Goal: Task Accomplishment & Management: Complete application form

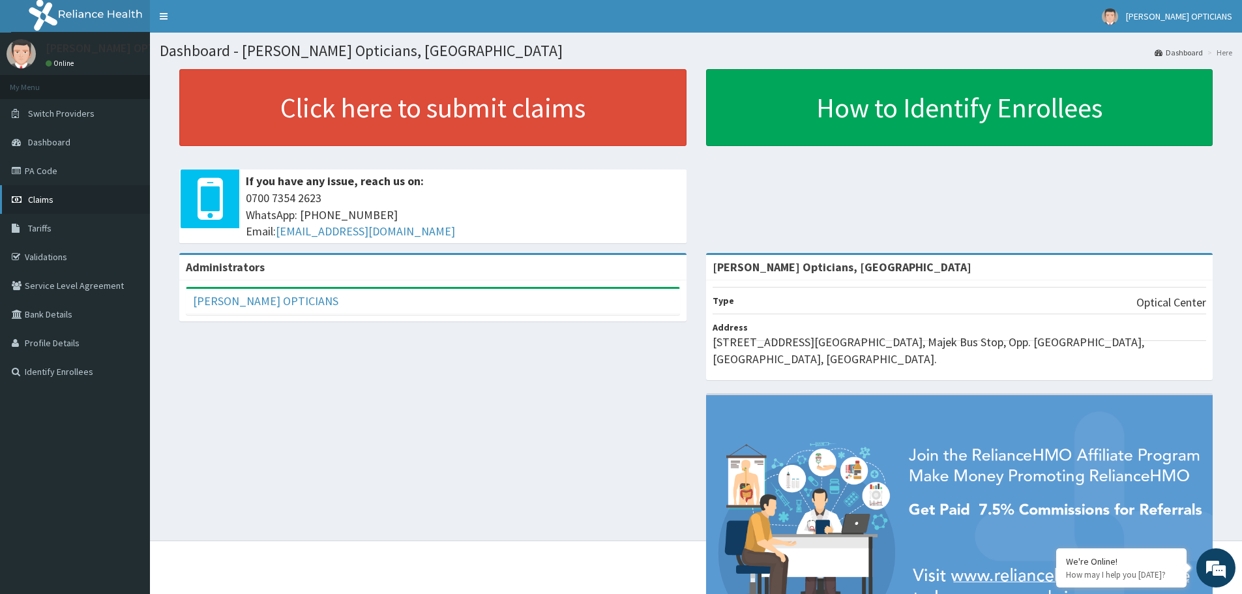
click at [35, 199] on span "Claims" at bounding box center [40, 200] width 25 height 12
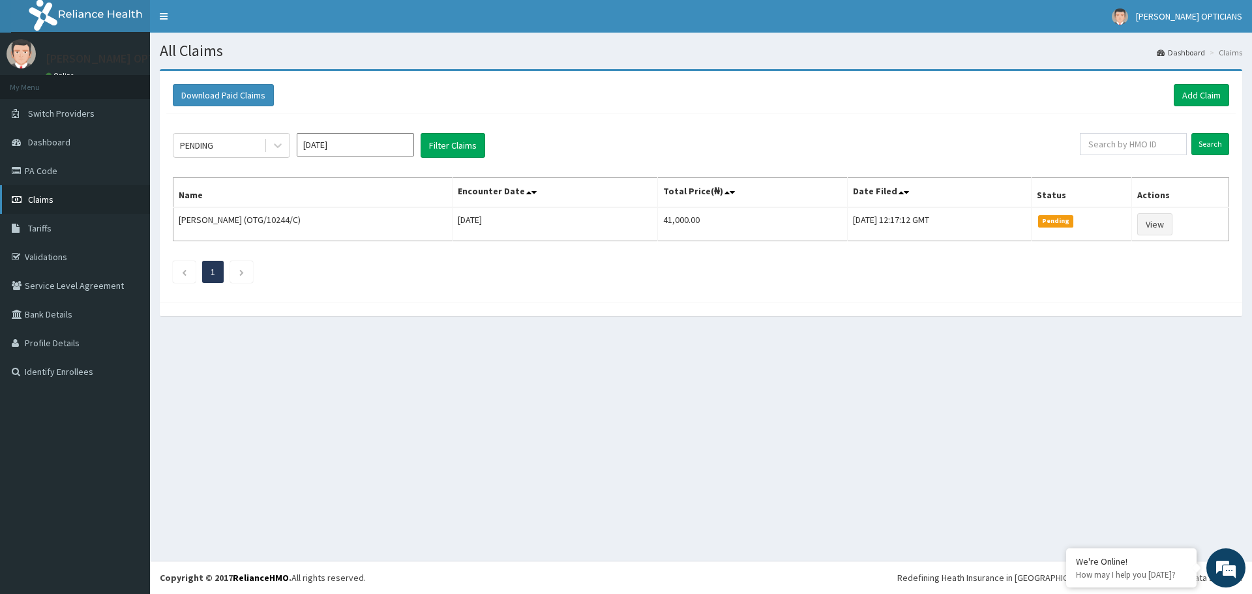
click at [38, 197] on span "Claims" at bounding box center [40, 200] width 25 height 12
click at [45, 166] on link "PA Code" at bounding box center [75, 170] width 150 height 29
click at [1185, 88] on link "Add Claim" at bounding box center [1200, 95] width 55 height 22
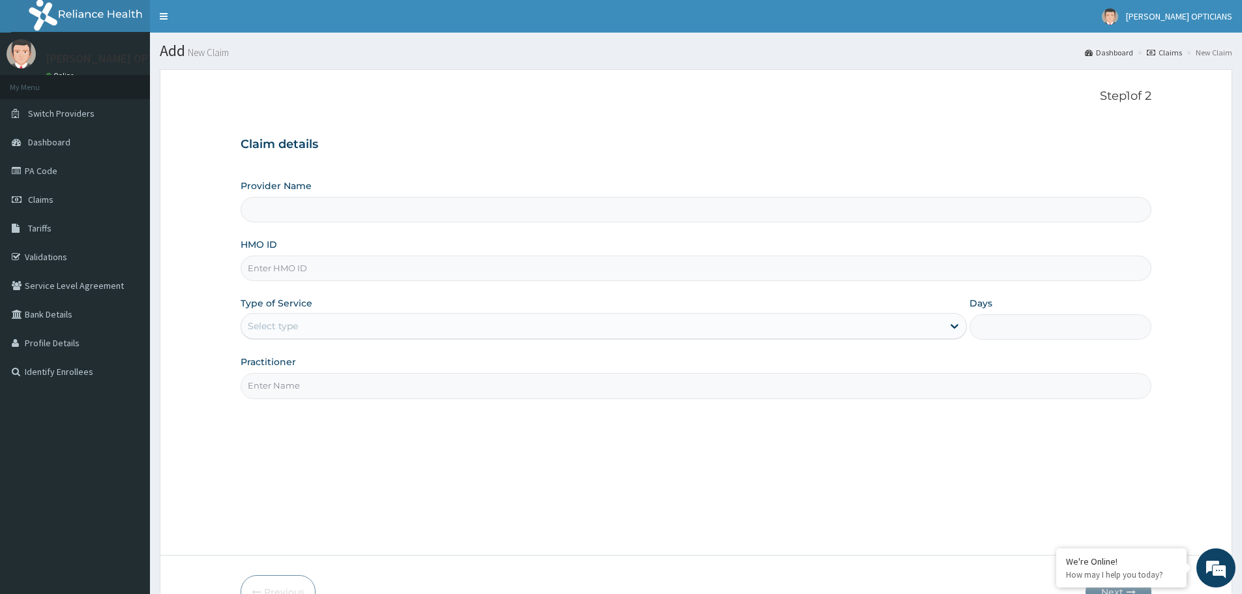
type input "[PERSON_NAME] Opticians, [GEOGRAPHIC_DATA]"
click at [487, 278] on input "HMO ID" at bounding box center [696, 268] width 911 height 25
type input "OTG/10244/B"
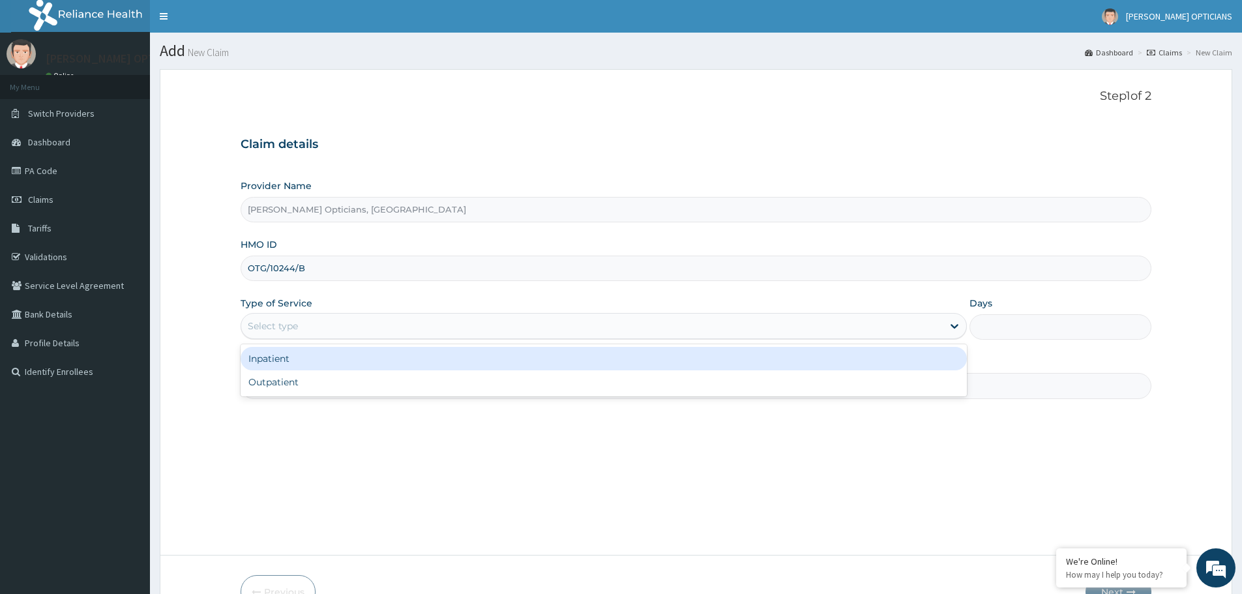
click at [390, 326] on div "Select type" at bounding box center [591, 326] width 701 height 21
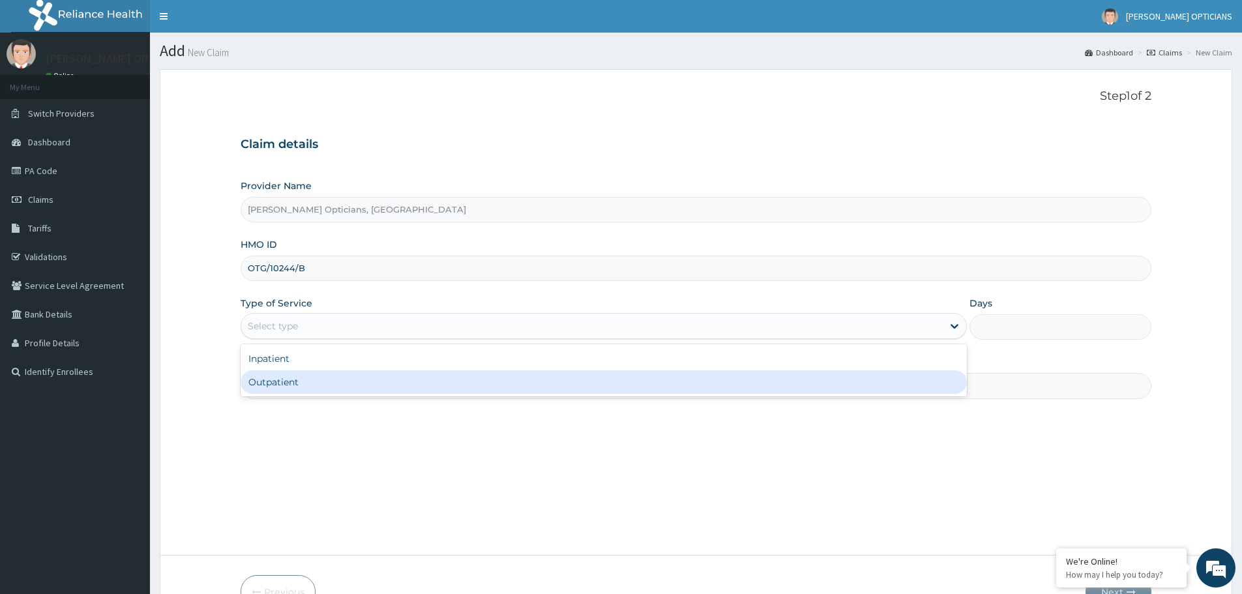
click at [353, 380] on div "Outpatient" at bounding box center [604, 381] width 726 height 23
type input "1"
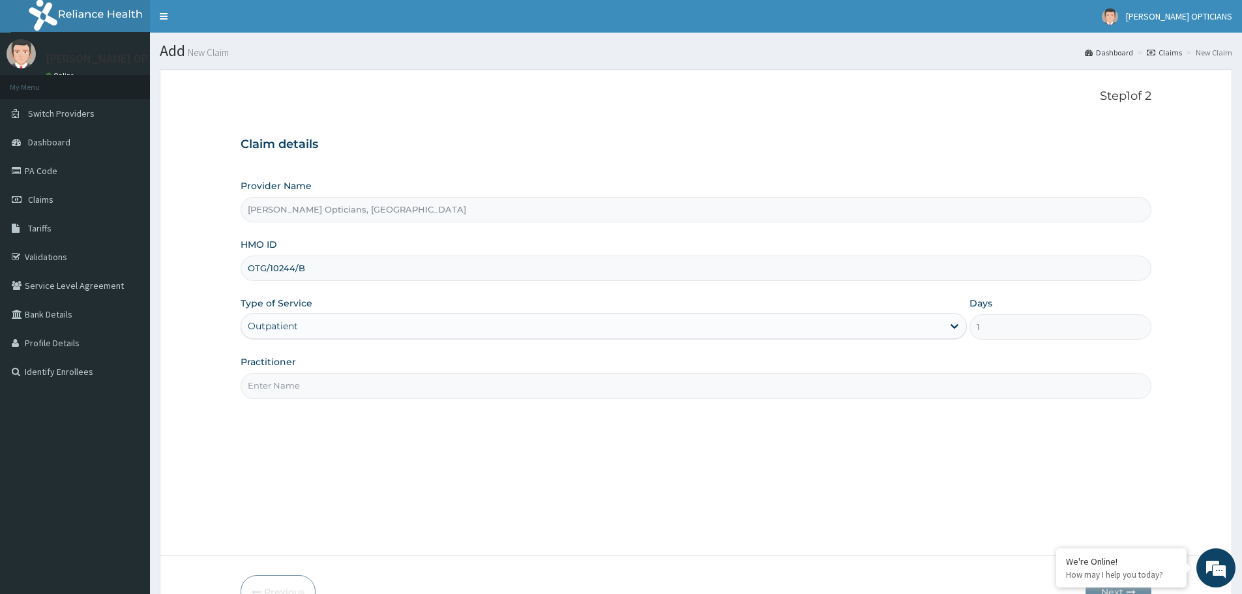
click at [349, 392] on input "Practitioner" at bounding box center [696, 385] width 911 height 25
type input "Charles Ofuasia"
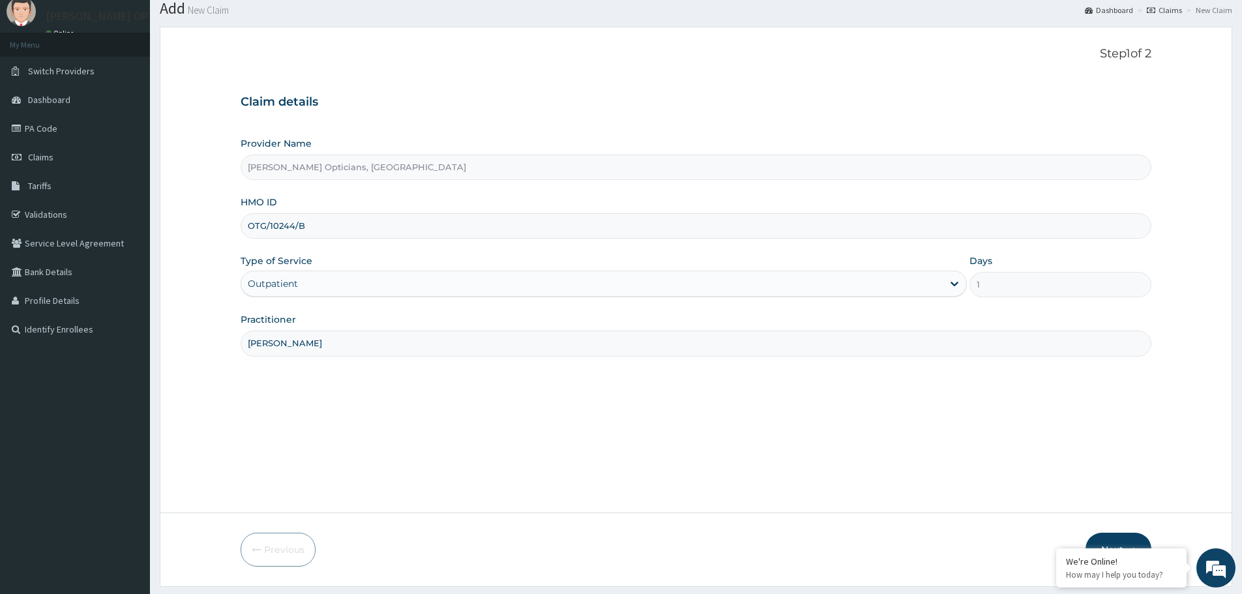
scroll to position [78, 0]
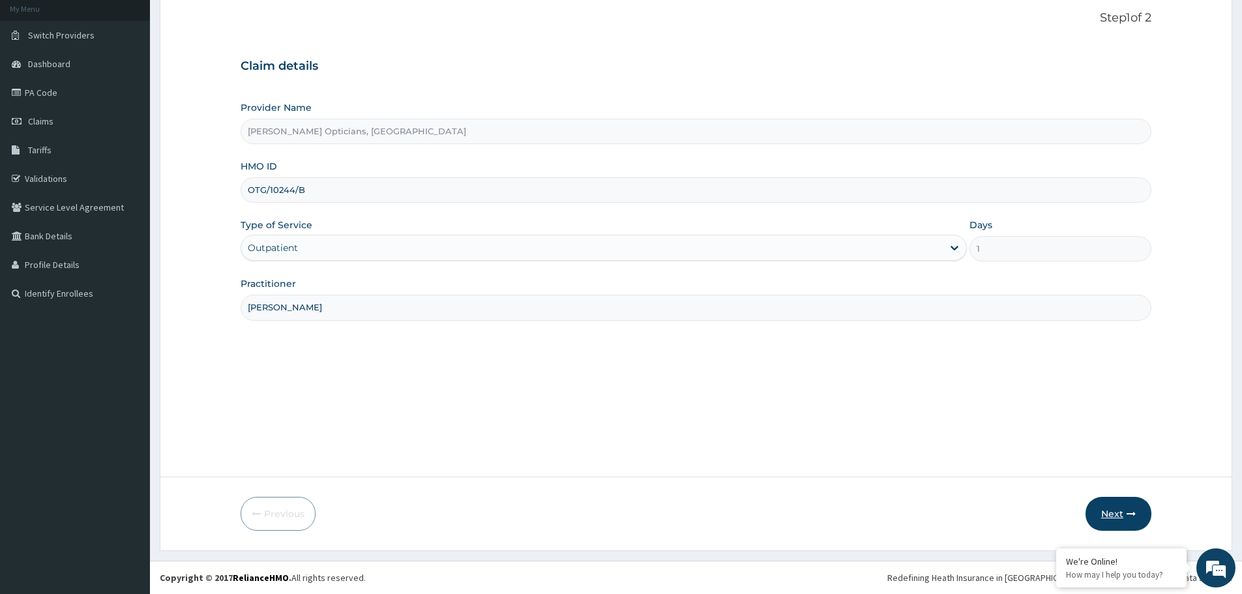
click at [1111, 506] on button "Next" at bounding box center [1118, 514] width 66 height 34
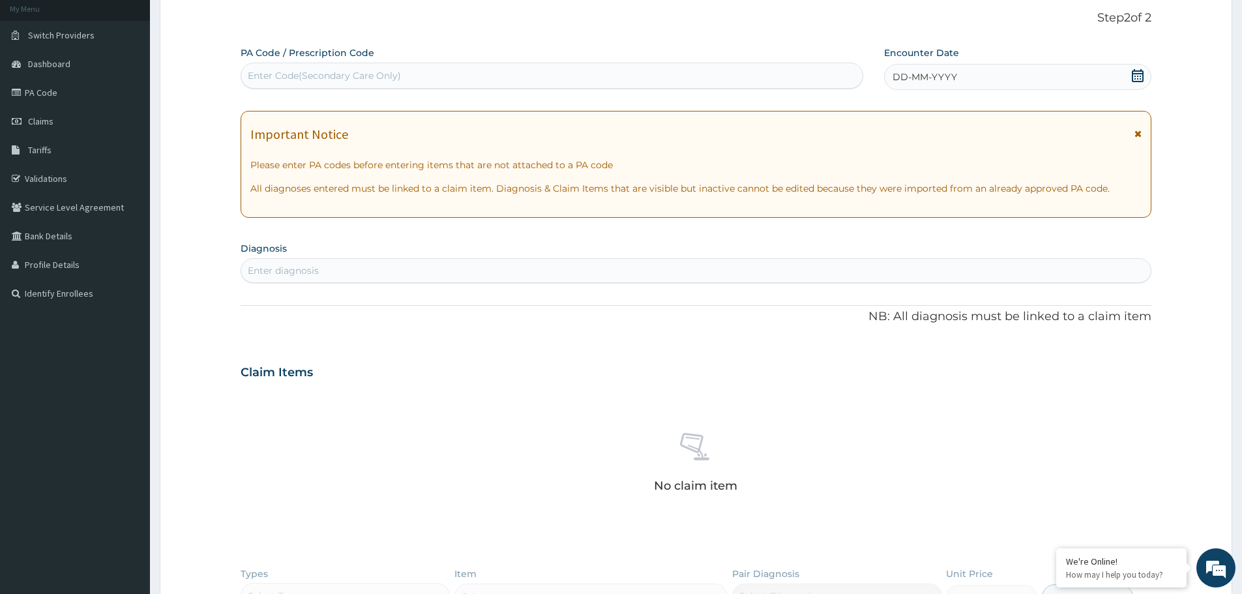
click at [395, 73] on div "Enter Code(Secondary Care Only)" at bounding box center [324, 75] width 153 height 13
paste input "PA/8E7654"
type input "PA/8E7654"
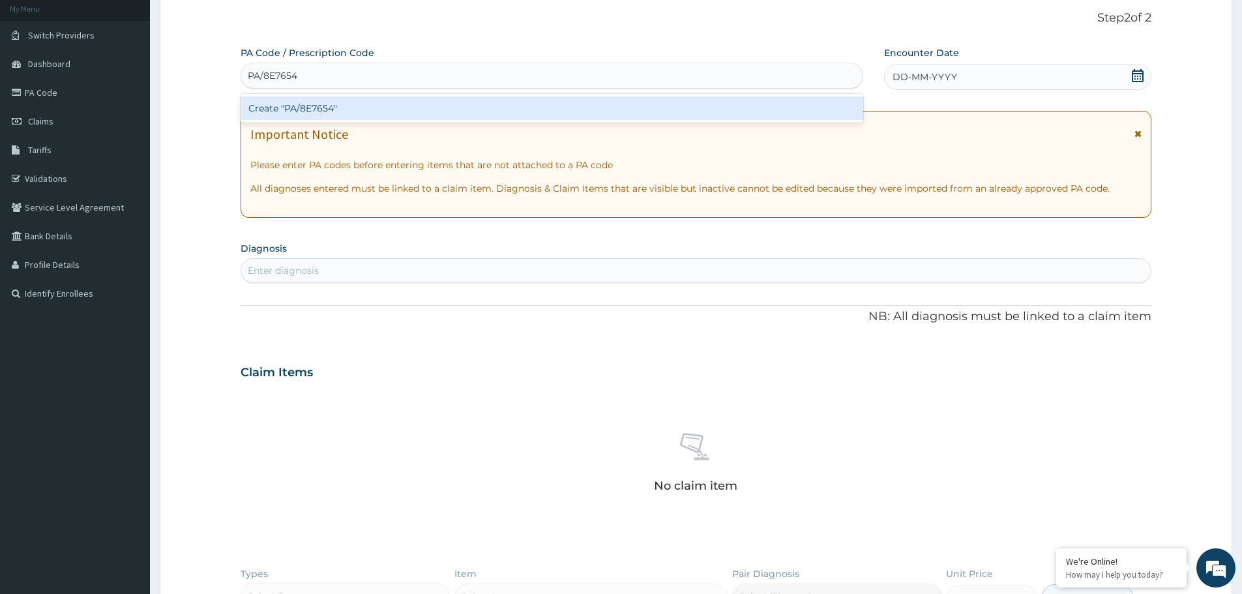
click at [329, 100] on div "Create "PA/8E7654"" at bounding box center [552, 107] width 623 height 23
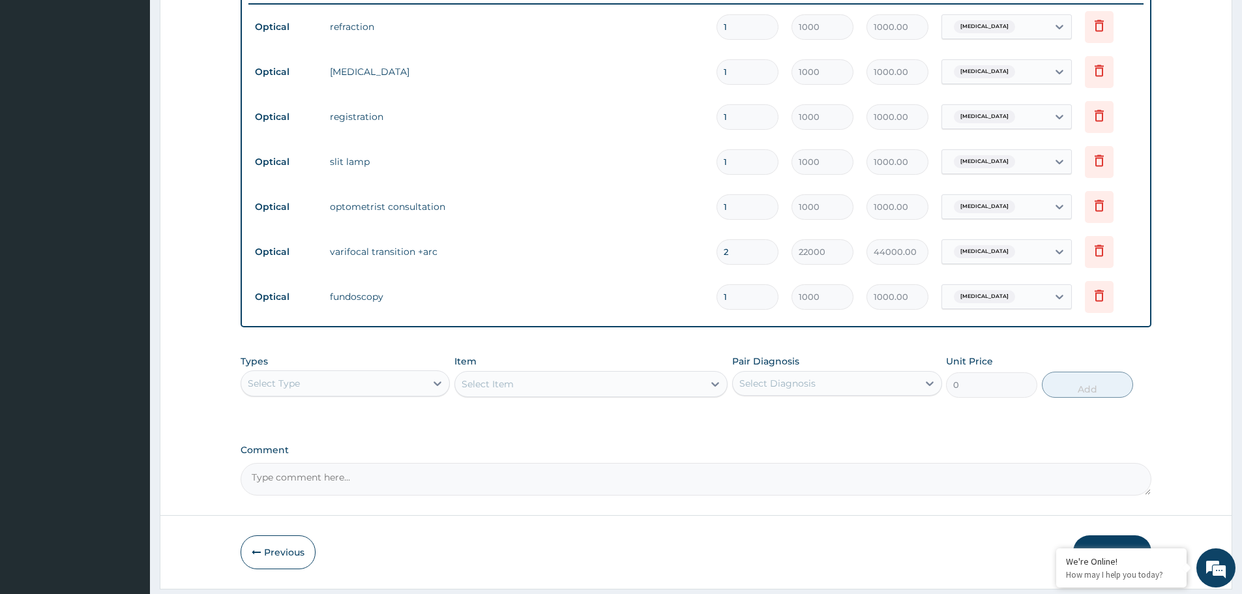
scroll to position [541, 0]
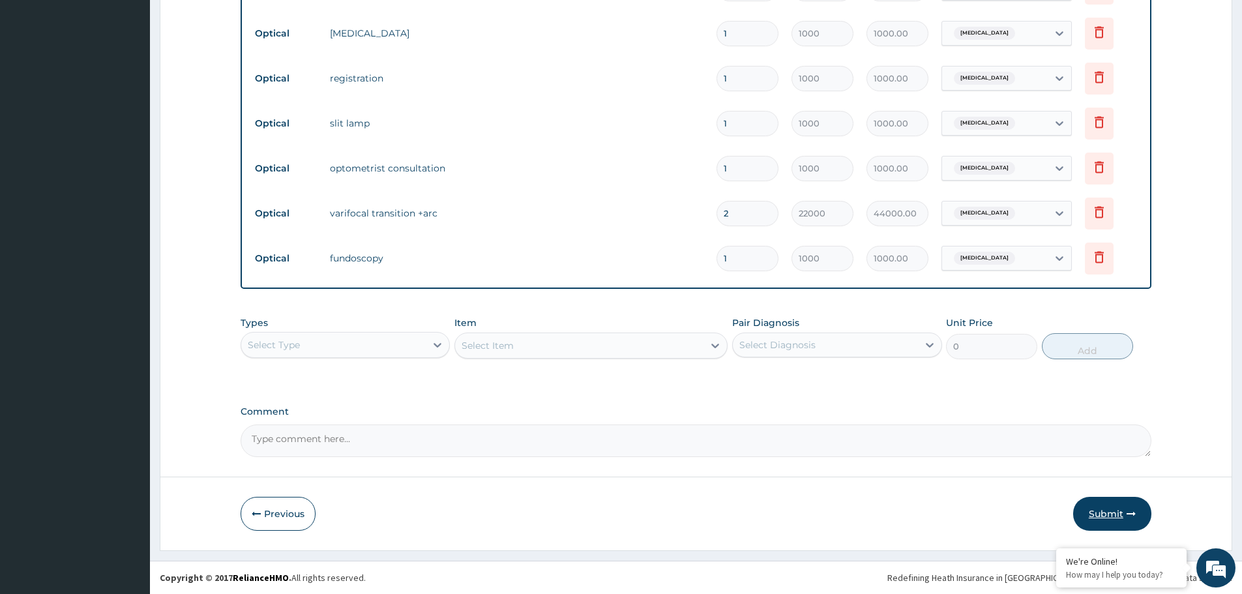
click at [1105, 511] on button "Submit" at bounding box center [1112, 514] width 78 height 34
